Goal: Task Accomplishment & Management: Use online tool/utility

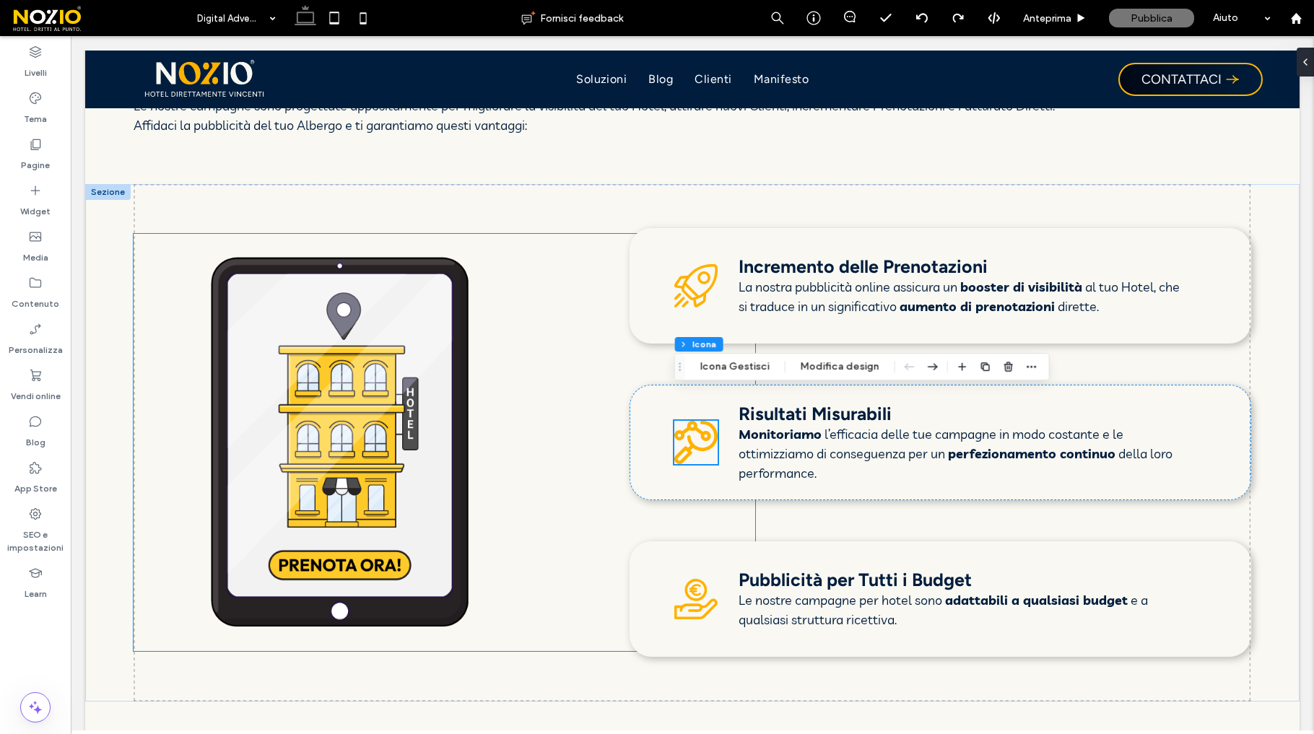
scroll to position [1384, 0]
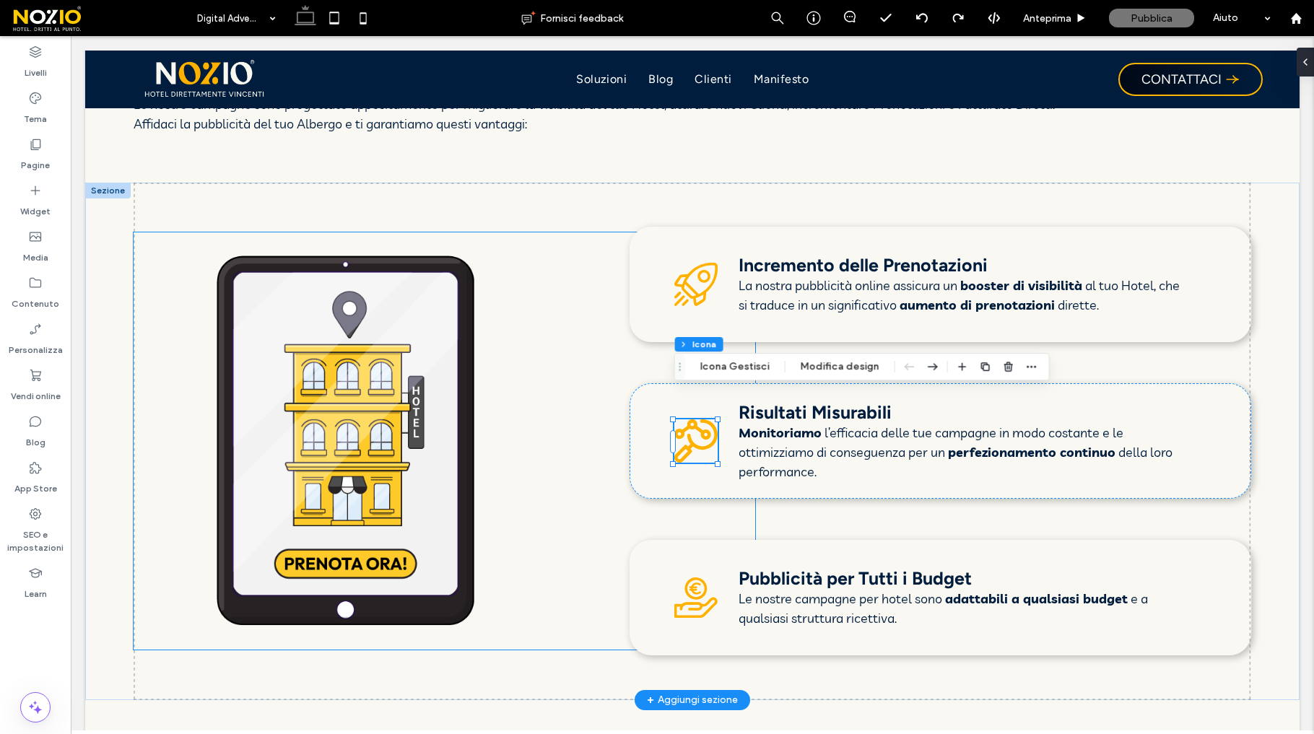
drag, startPoint x: 71, startPoint y: 36, endPoint x: 437, endPoint y: 325, distance: 466.1
click at [437, 325] on img at bounding box center [449, 440] width 621 height 416
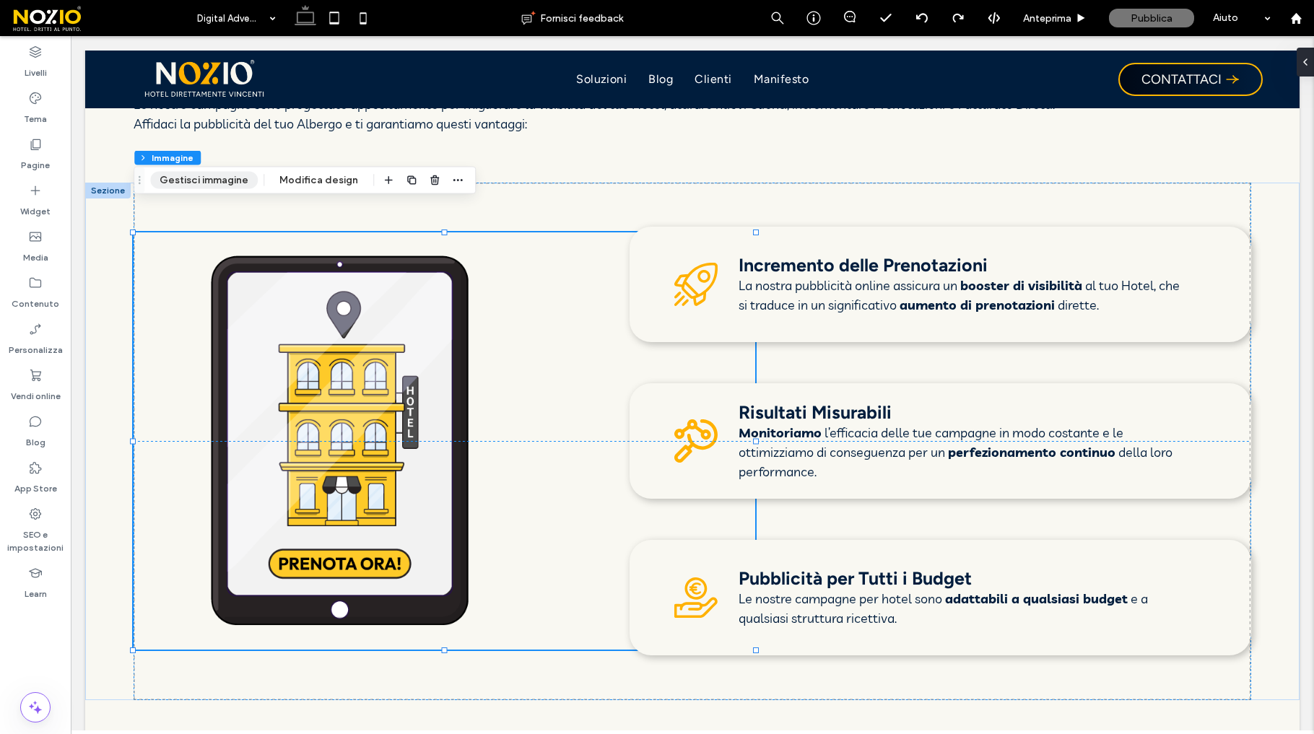
click at [217, 188] on button "Gestisci immagine" at bounding box center [204, 180] width 108 height 17
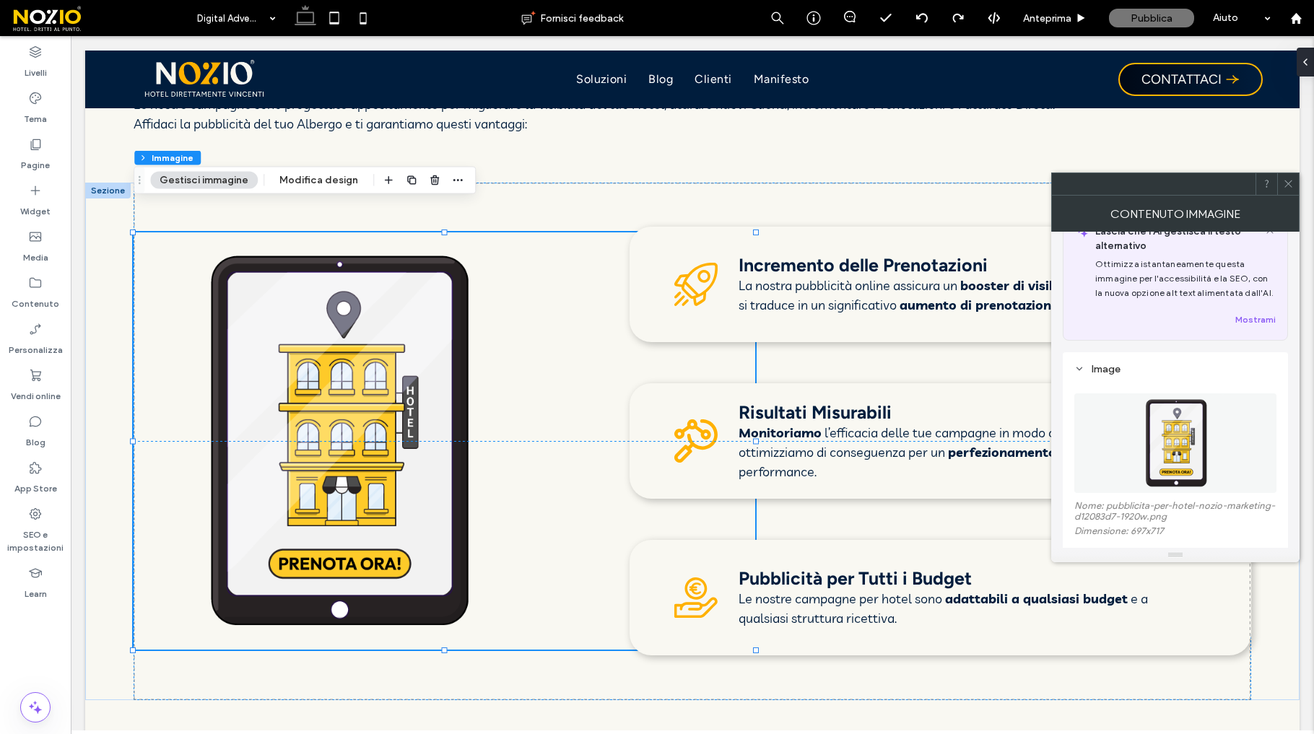
scroll to position [44, 0]
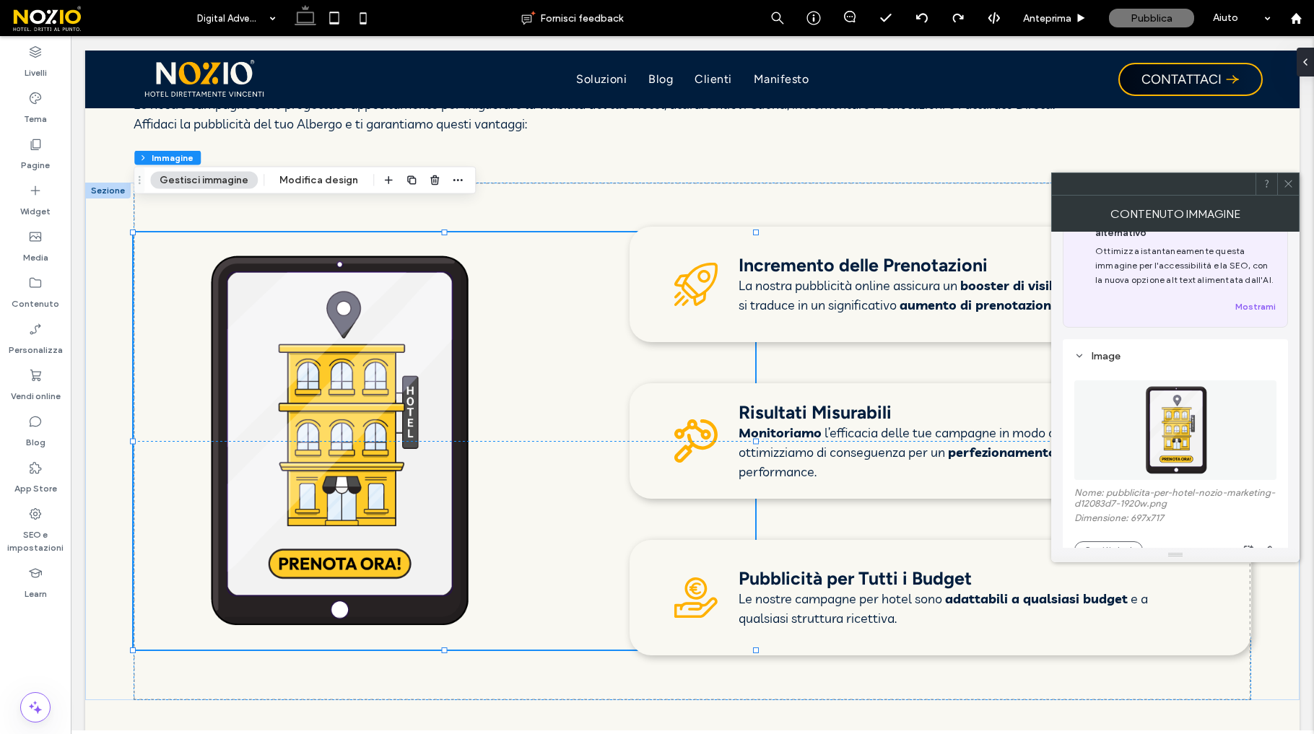
click at [1128, 500] on label "Nome: pubblicita-per-hotel-nozio-marketing-d12083d7-1920w.png" at bounding box center [1175, 499] width 202 height 25
click at [1173, 442] on img at bounding box center [1175, 430] width 97 height 100
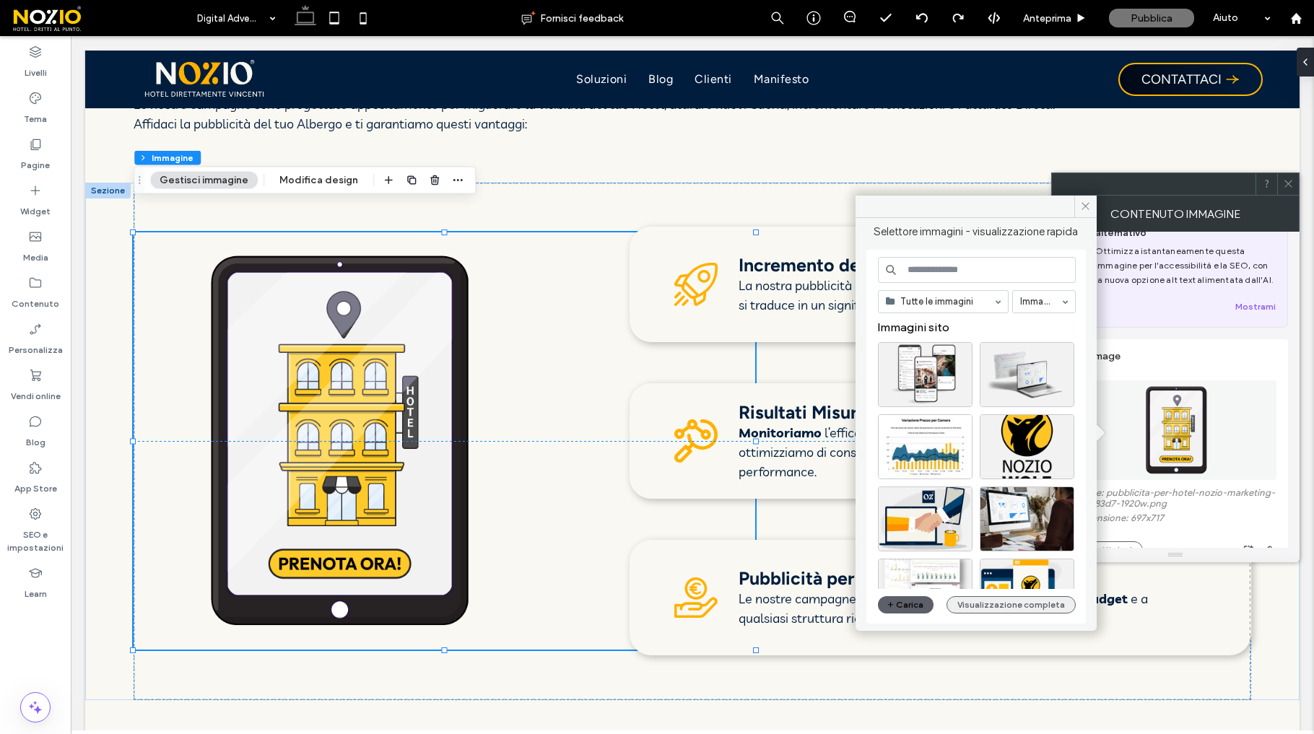
click at [980, 608] on button "Visualizzazione completa" at bounding box center [1010, 604] width 129 height 17
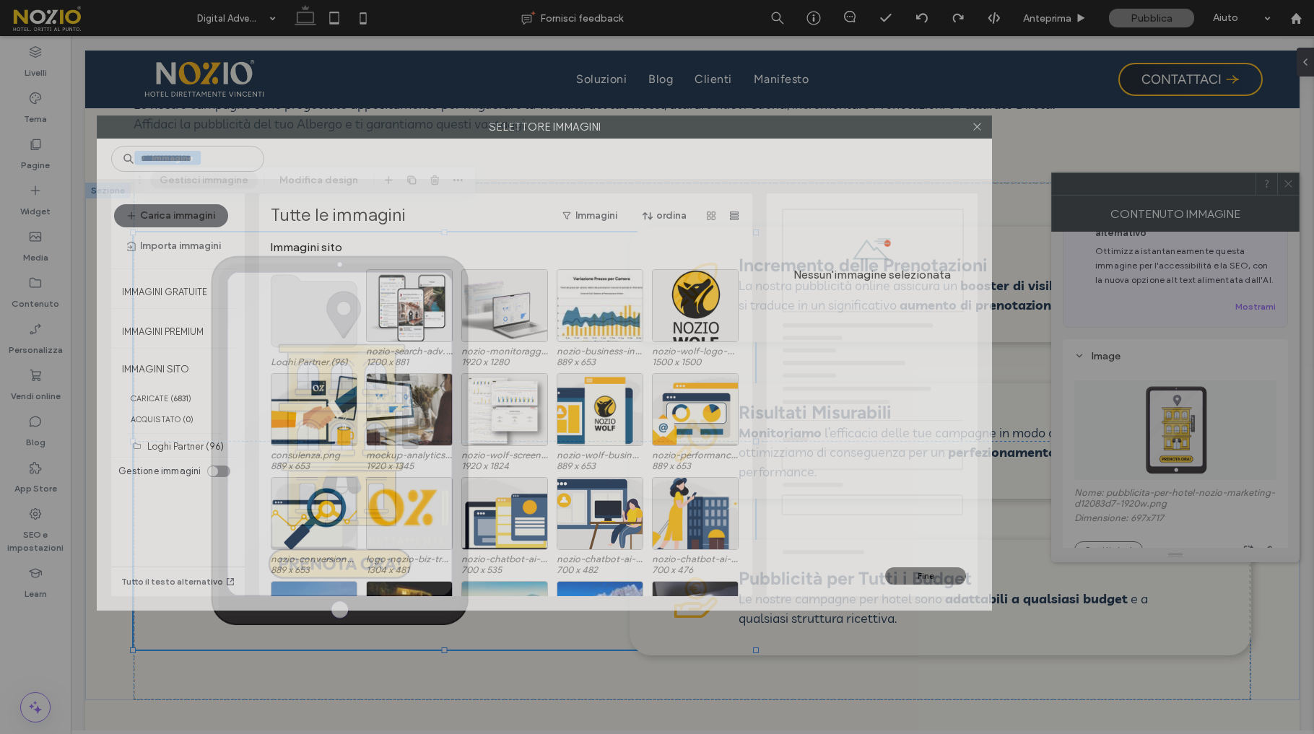
drag, startPoint x: 830, startPoint y: 132, endPoint x: 847, endPoint y: 133, distance: 17.3
click at [847, 133] on label "Selettore immagini" at bounding box center [544, 127] width 894 height 22
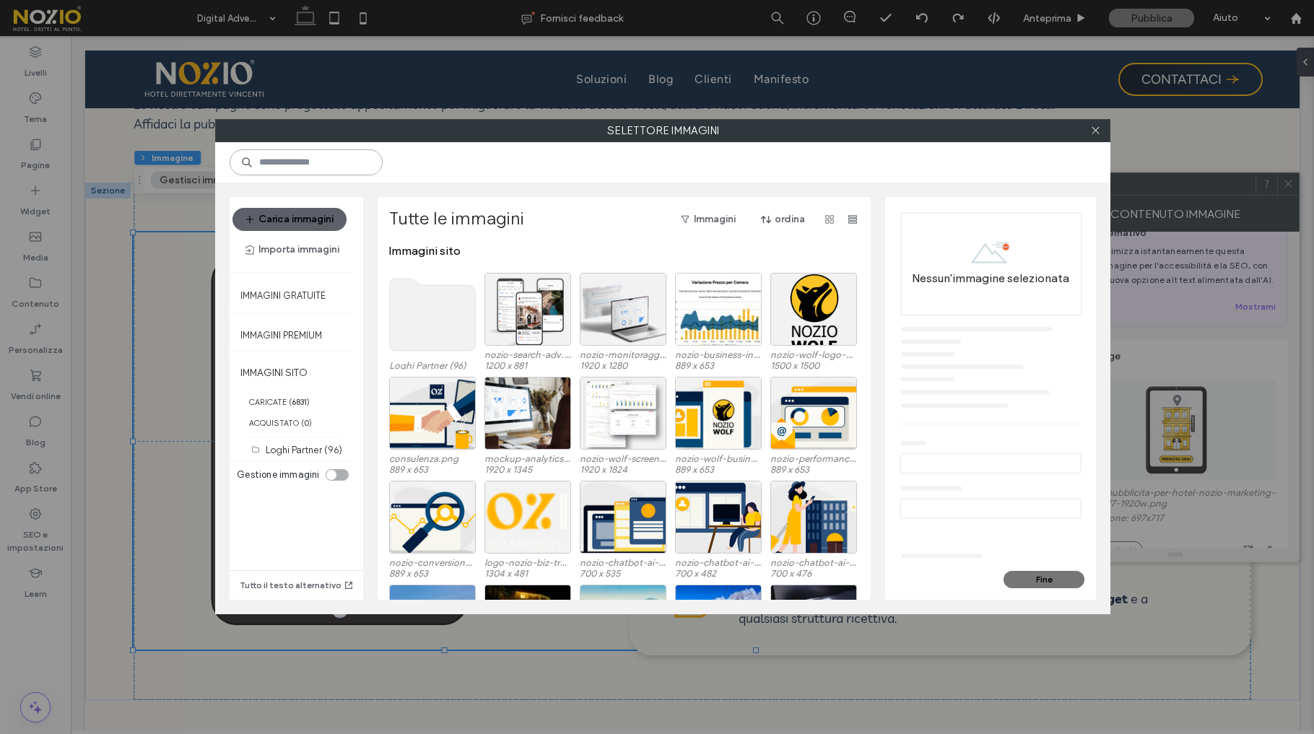
click at [326, 174] on input at bounding box center [306, 162] width 153 height 26
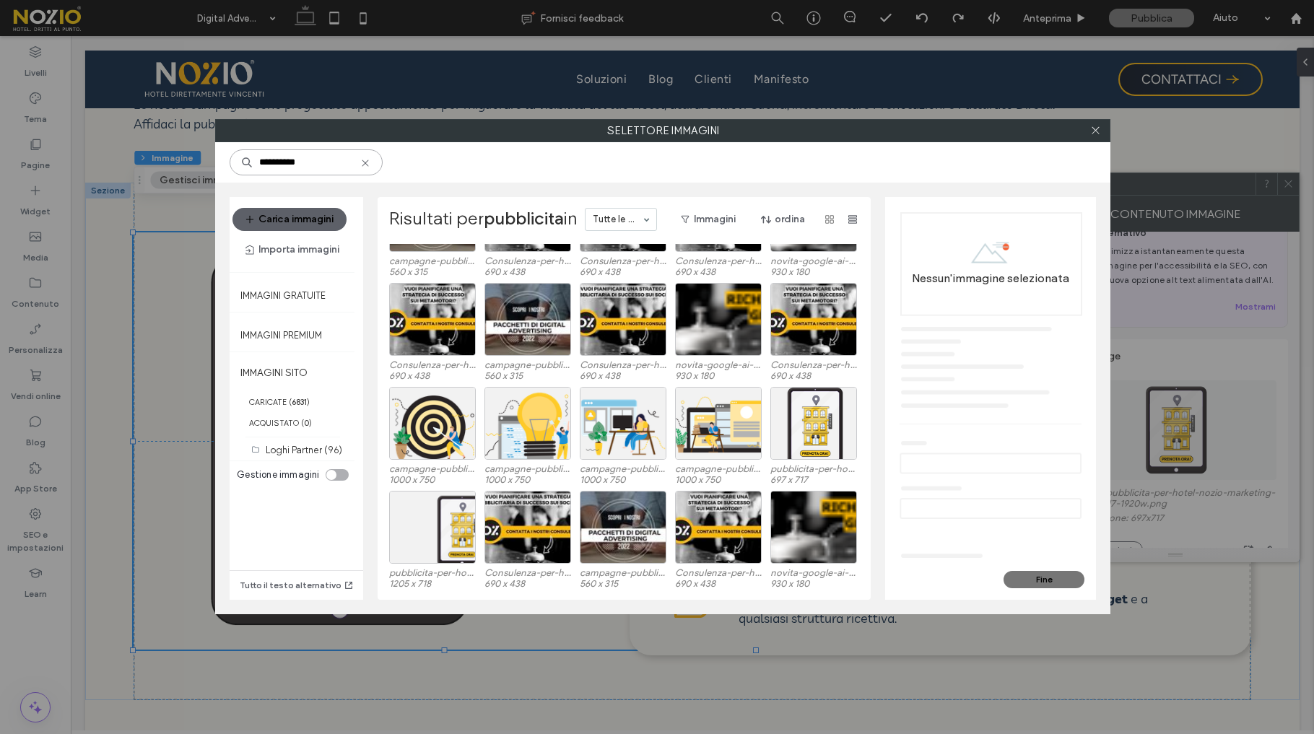
scroll to position [510, 0]
type input "**********"
click at [815, 419] on div "Seleziona" at bounding box center [813, 422] width 87 height 73
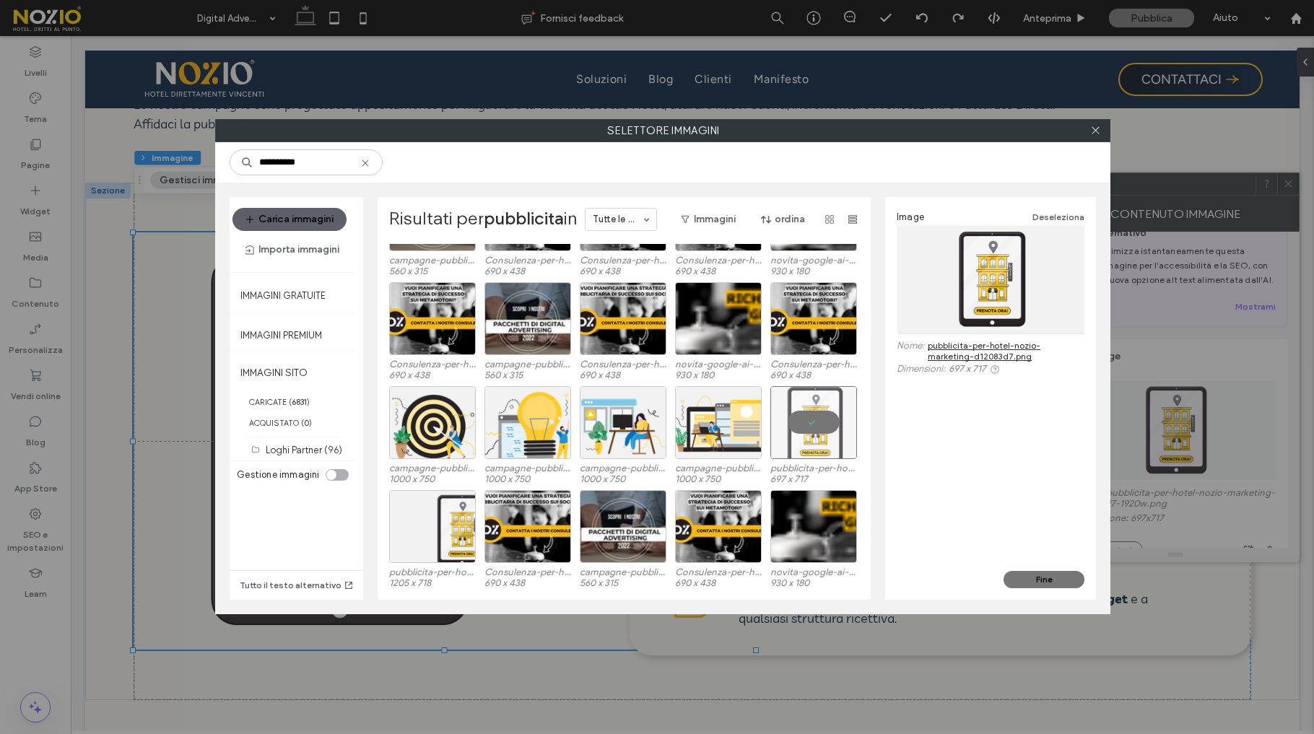
click at [981, 346] on link "pubblicita-per-hotel-nozio-marketing-d12083d7.png" at bounding box center [1006, 351] width 157 height 22
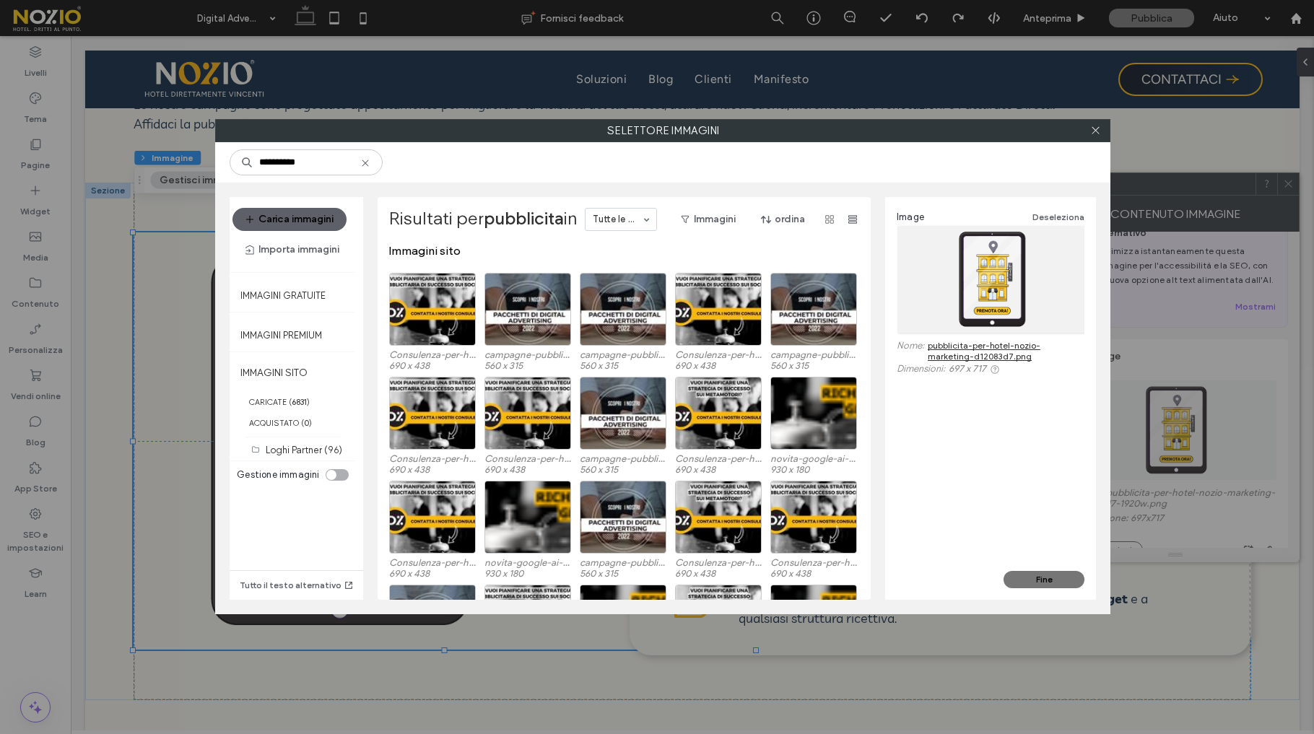
click at [362, 162] on use at bounding box center [365, 163] width 6 height 6
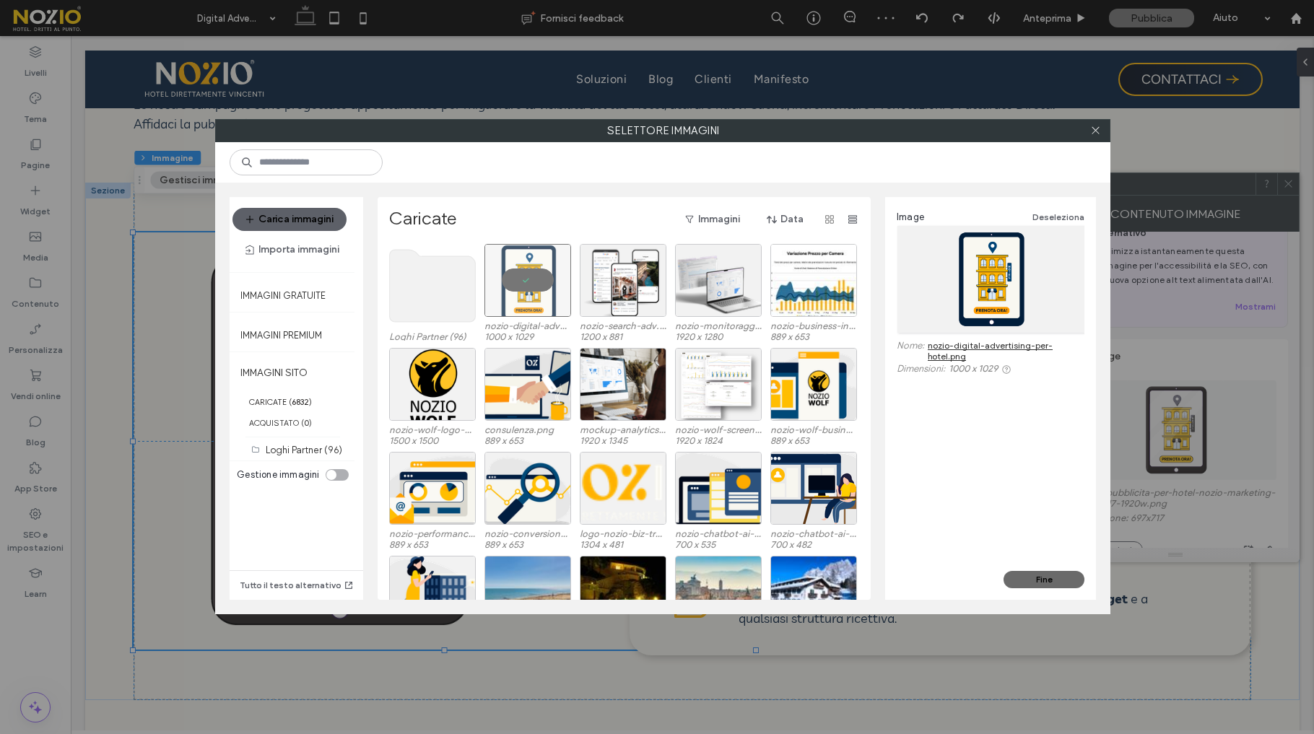
click at [1070, 586] on button "Fine" at bounding box center [1043, 579] width 81 height 17
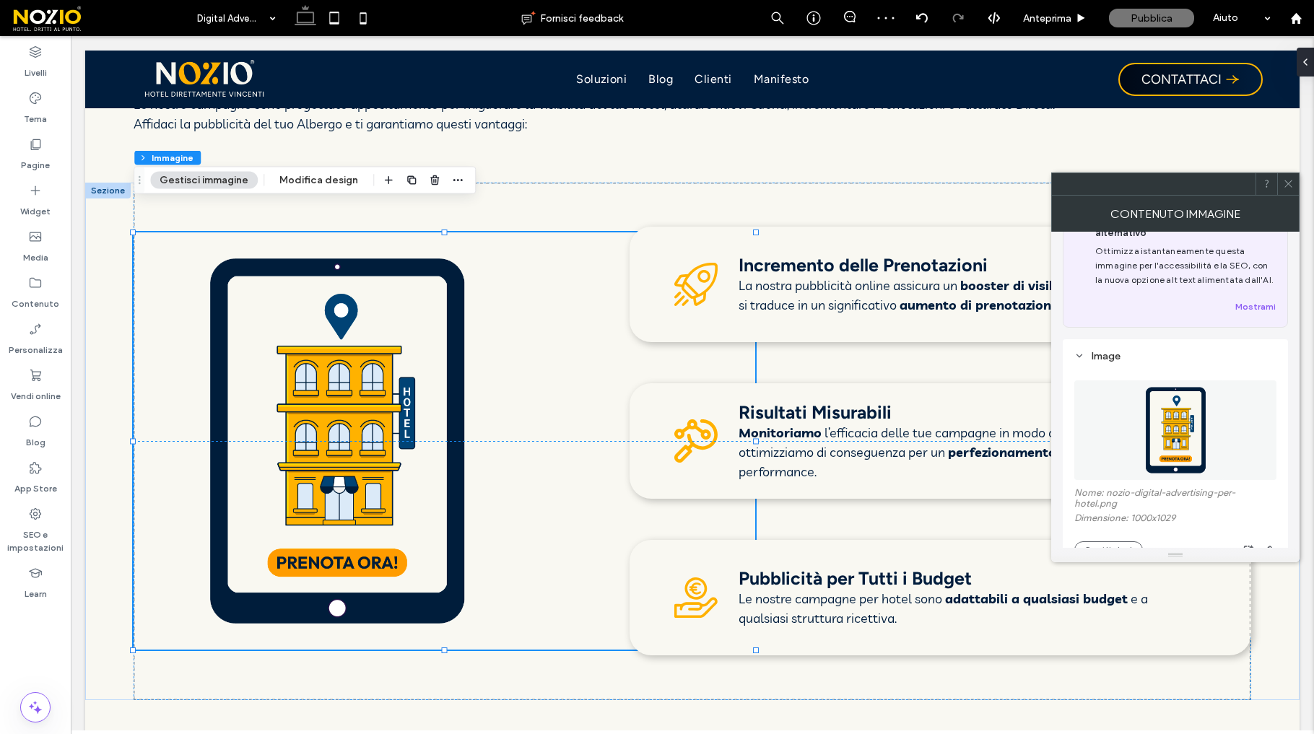
click at [1291, 181] on icon at bounding box center [1288, 183] width 11 height 11
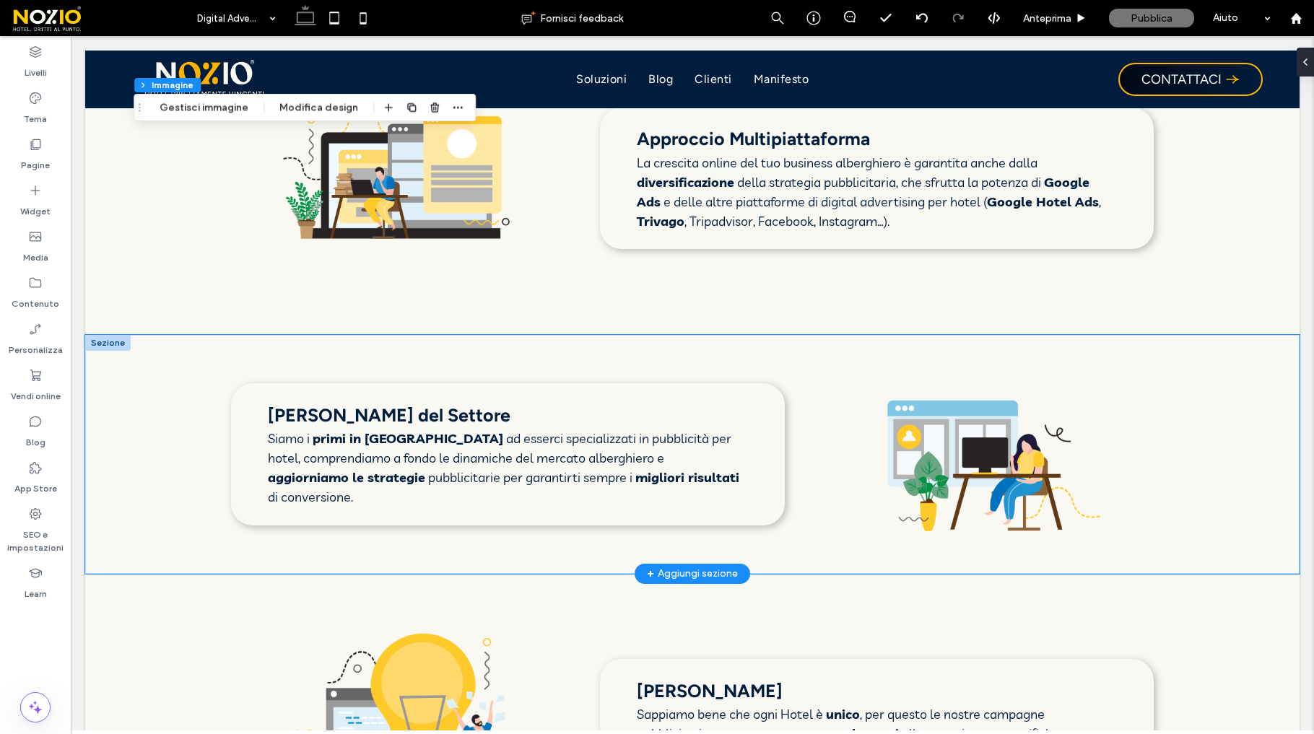
scroll to position [2402, 0]
